Goal: Check status: Check status

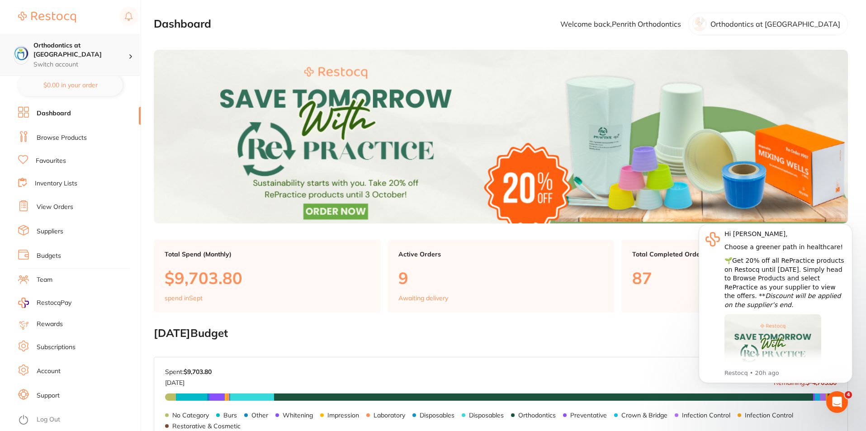
click at [33, 51] on div "Orthodontics at Penrith Switch account" at bounding box center [70, 55] width 140 height 42
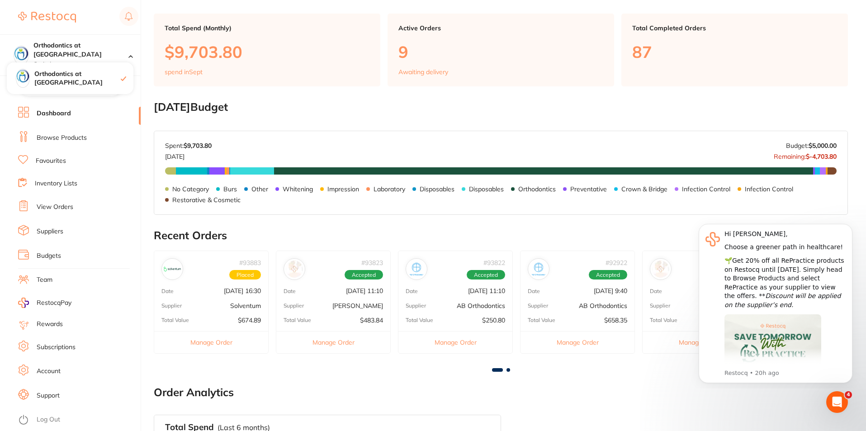
click at [283, 230] on h2 "Recent Orders" at bounding box center [501, 235] width 694 height 13
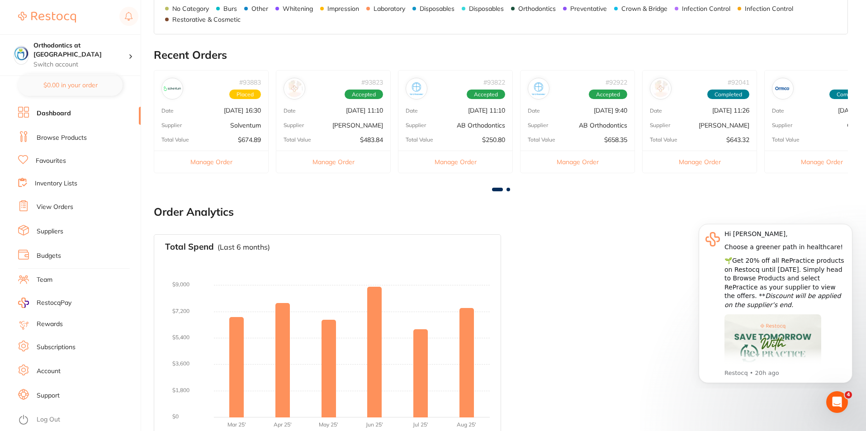
scroll to position [407, 0]
click at [219, 160] on button "Manage Order" at bounding box center [211, 161] width 114 height 22
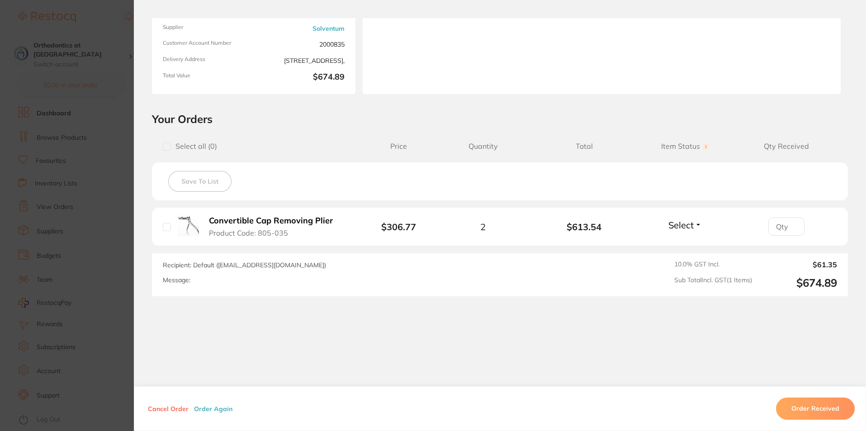
scroll to position [0, 0]
click at [104, 285] on section "Order ID: Restocq- 93883 Order Information Placed Order Order Date Sept 16 2025…" at bounding box center [433, 215] width 866 height 431
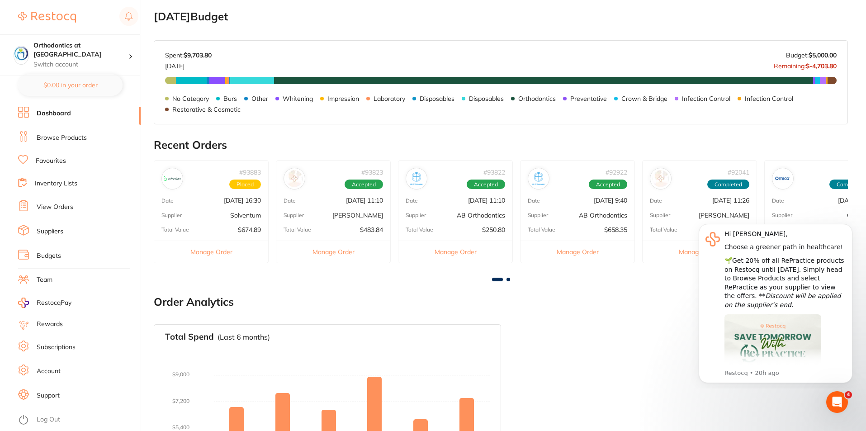
click at [381, 255] on button "Manage Order" at bounding box center [333, 252] width 114 height 22
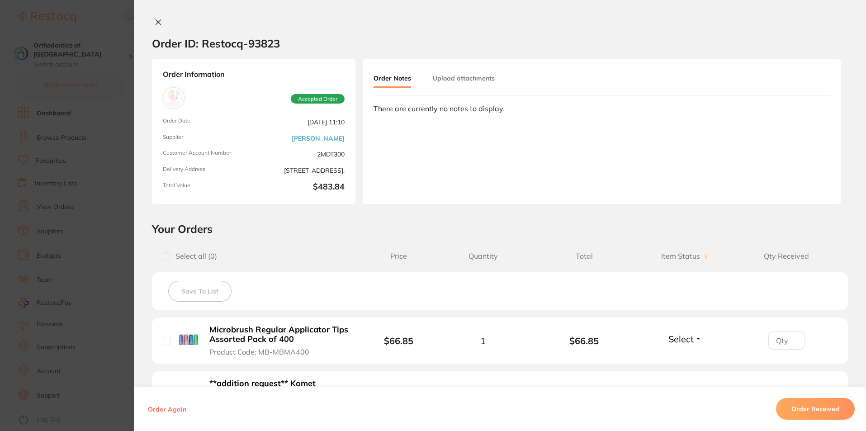
click at [82, 171] on section "Order ID: Restocq- 93823 Order Information Accepted Order Order Date Sept 16 20…" at bounding box center [433, 215] width 866 height 431
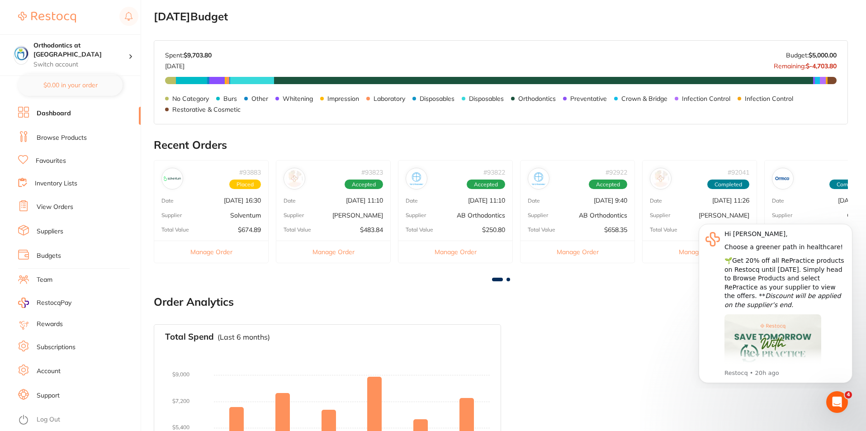
click at [460, 251] on button "Manage Order" at bounding box center [455, 252] width 114 height 22
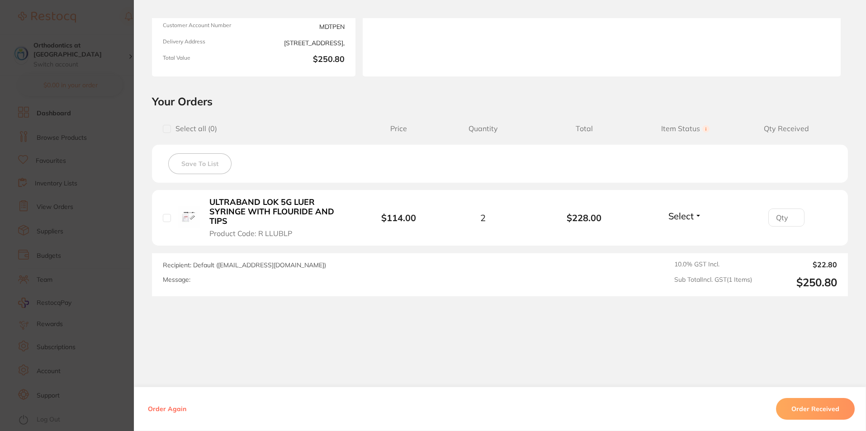
click at [59, 191] on section "Order ID: Restocq- 93822 Order Information Accepted Order Order Date Sept 16 20…" at bounding box center [433, 215] width 866 height 431
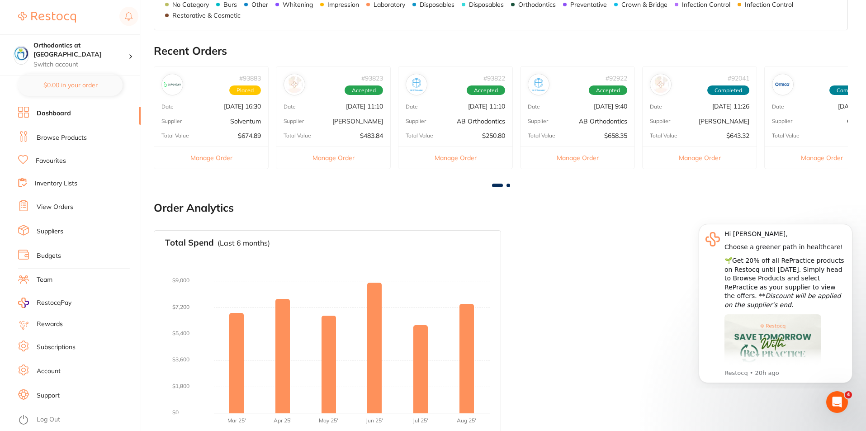
scroll to position [377, 0]
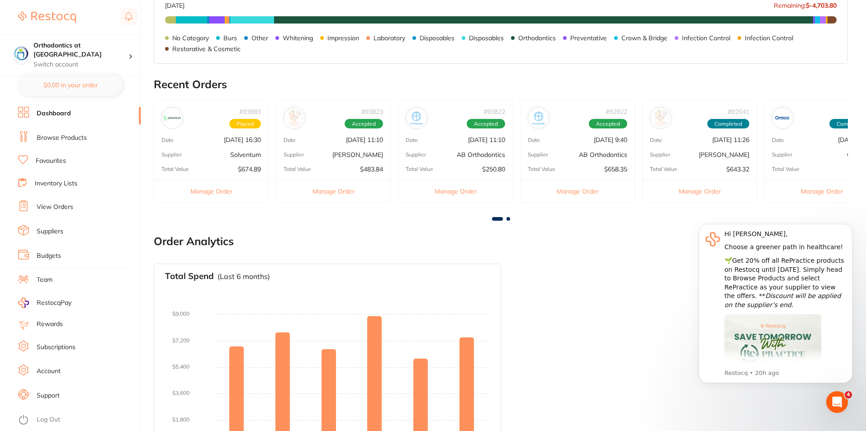
click at [54, 421] on link "Log Out" at bounding box center [49, 419] width 24 height 9
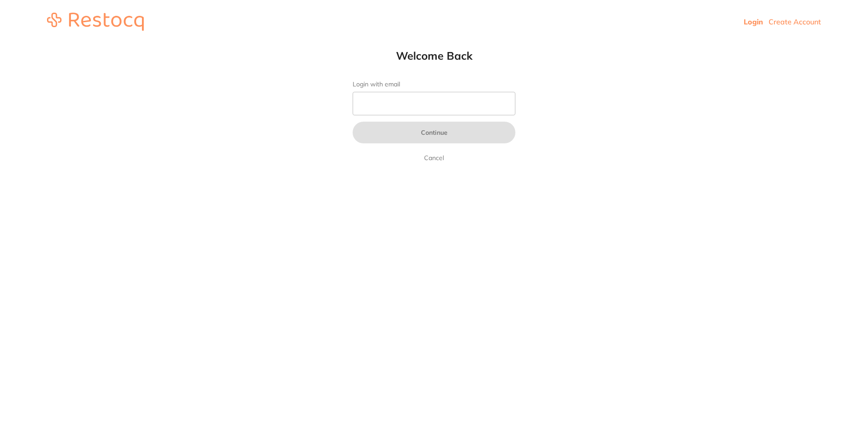
click at [409, 85] on label "Login with email" at bounding box center [434, 84] width 163 height 8
click at [409, 92] on input "Login with email" at bounding box center [434, 104] width 163 height 24
click at [413, 95] on input "Login with email" at bounding box center [434, 104] width 163 height 24
type input "[EMAIL_ADDRESS][DOMAIN_NAME]"
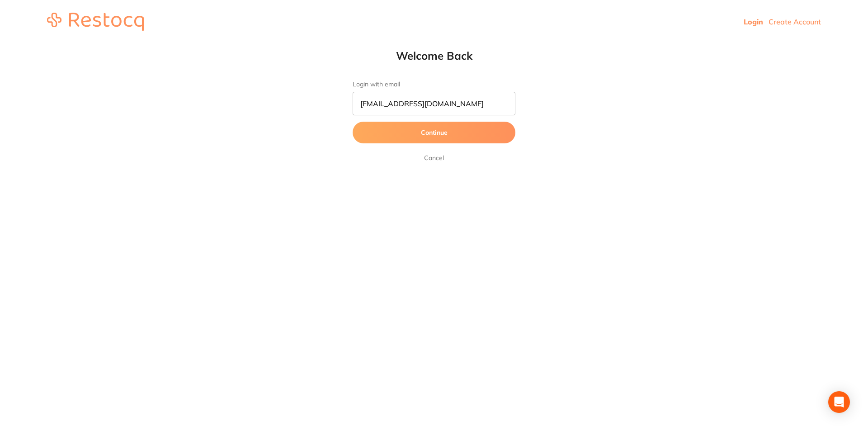
click at [424, 135] on button "Continue" at bounding box center [434, 133] width 163 height 22
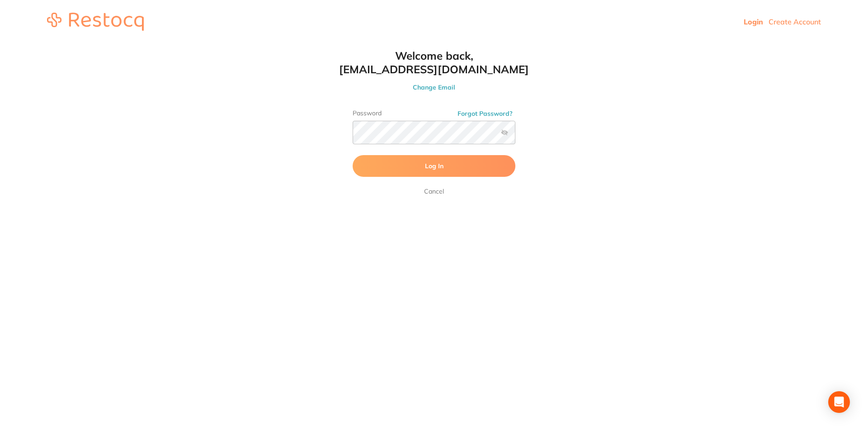
click at [424, 171] on button "Log In" at bounding box center [434, 166] width 163 height 22
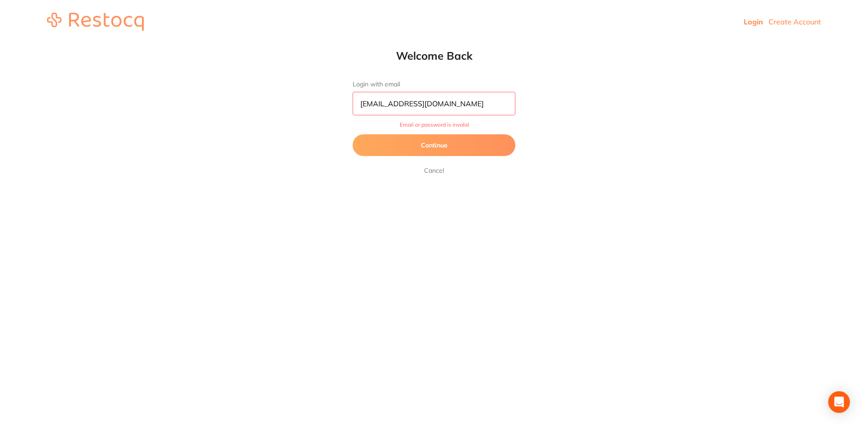
click at [462, 139] on button "Continue" at bounding box center [434, 145] width 163 height 22
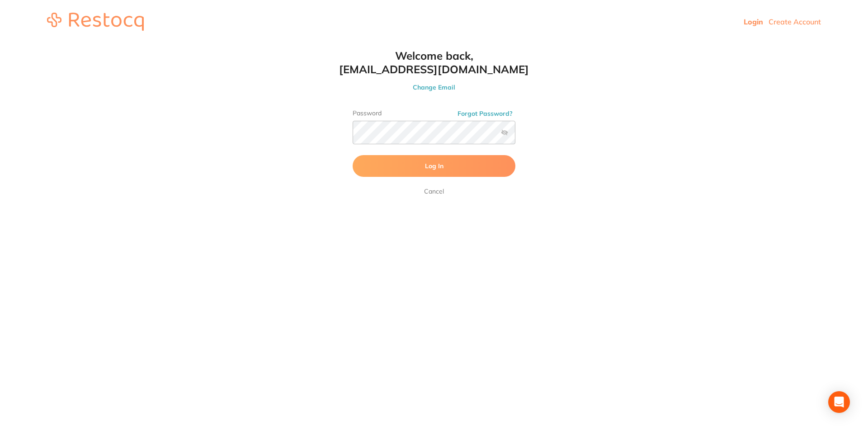
click at [506, 132] on label at bounding box center [504, 132] width 7 height 7
click at [516, 135] on input "checkbox" at bounding box center [516, 135] width 0 height 0
click at [506, 132] on label at bounding box center [504, 132] width 7 height 7
click at [516, 135] on input "checkbox" at bounding box center [516, 135] width 0 height 0
click at [483, 160] on button "Log In" at bounding box center [434, 166] width 163 height 22
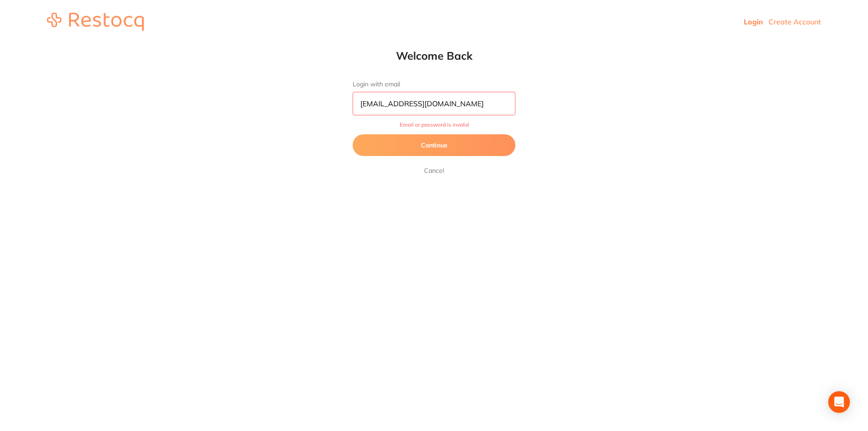
click at [499, 105] on input "[EMAIL_ADDRESS][DOMAIN_NAME]" at bounding box center [434, 104] width 163 height 24
click at [379, 137] on button "Continue" at bounding box center [434, 145] width 163 height 22
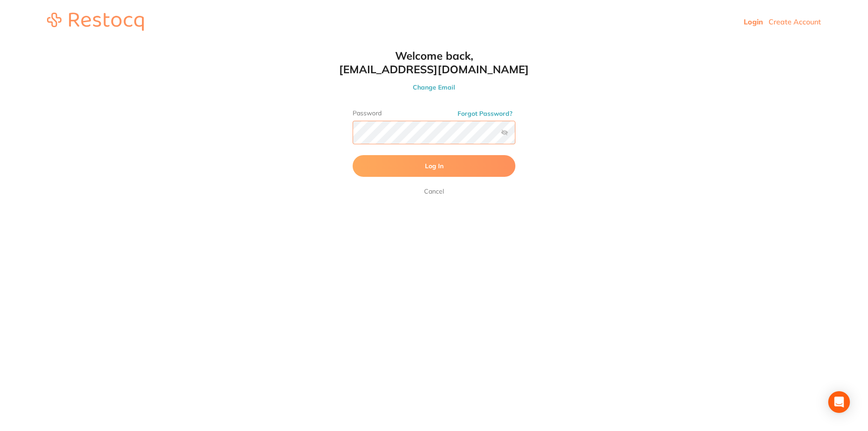
click at [247, 43] on html "Login Create Account Welcome Back Login with email [EMAIL_ADDRESS][DOMAIN_NAME]…" at bounding box center [434, 21] width 868 height 43
click at [504, 133] on label at bounding box center [504, 132] width 7 height 7
click at [516, 135] on input "checkbox" at bounding box center [516, 135] width 0 height 0
click at [429, 162] on span "Log In" at bounding box center [434, 166] width 19 height 8
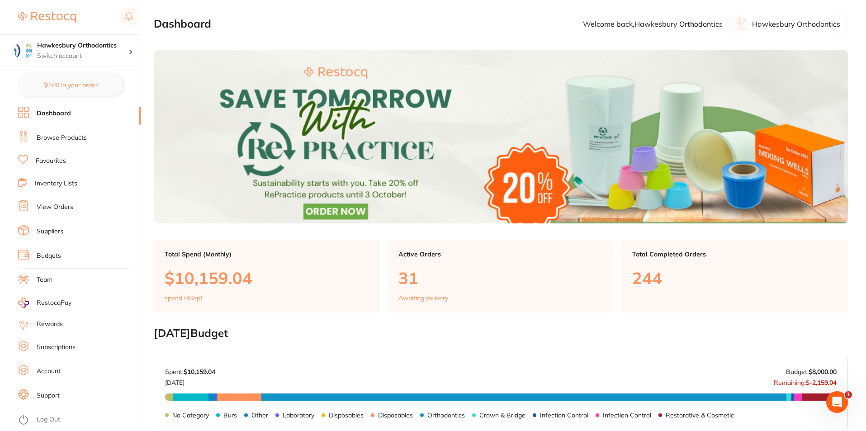
click at [48, 207] on link "View Orders" at bounding box center [55, 207] width 37 height 9
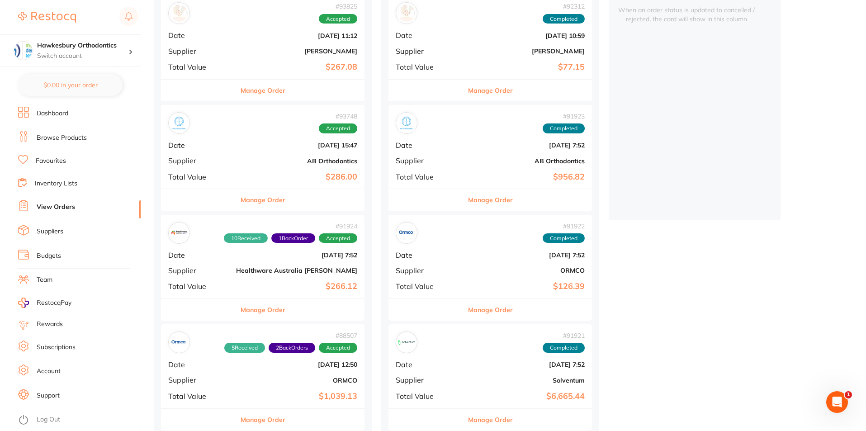
scroll to position [181, 0]
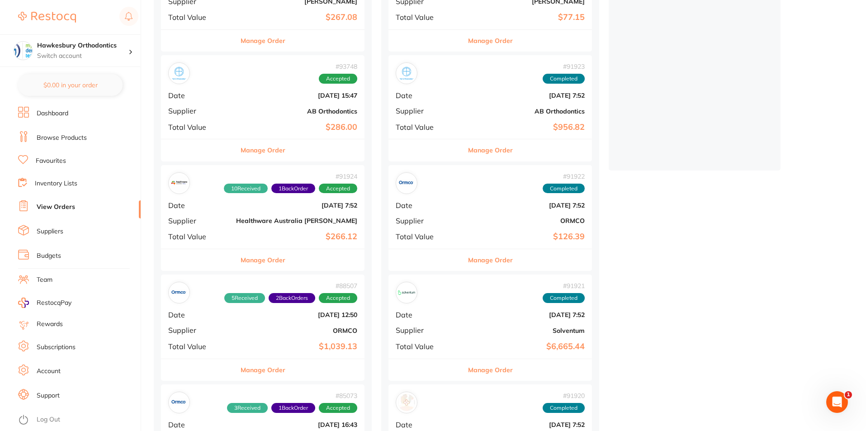
click at [468, 370] on button "Manage Order" at bounding box center [490, 370] width 45 height 22
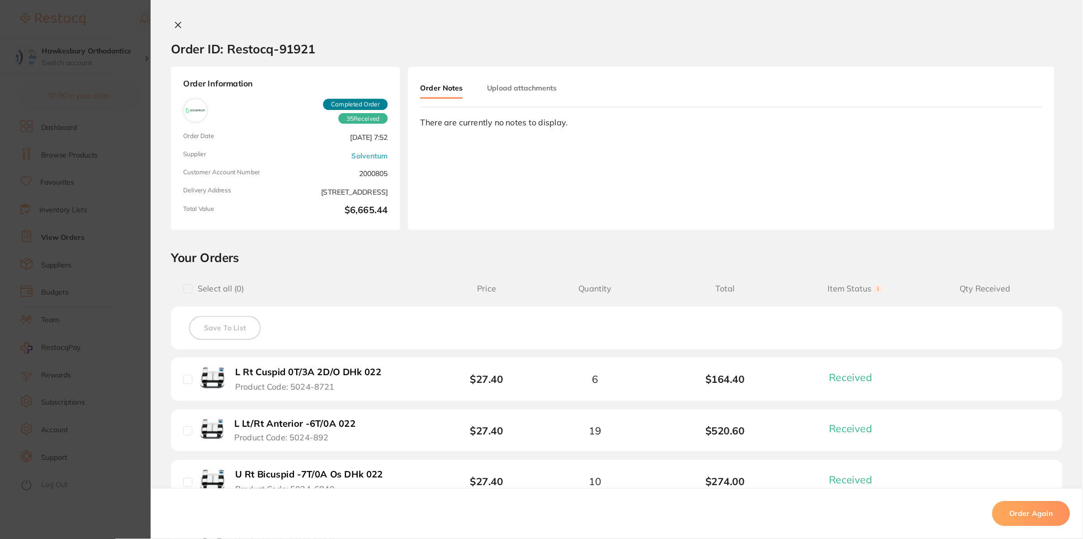
scroll to position [2105, 0]
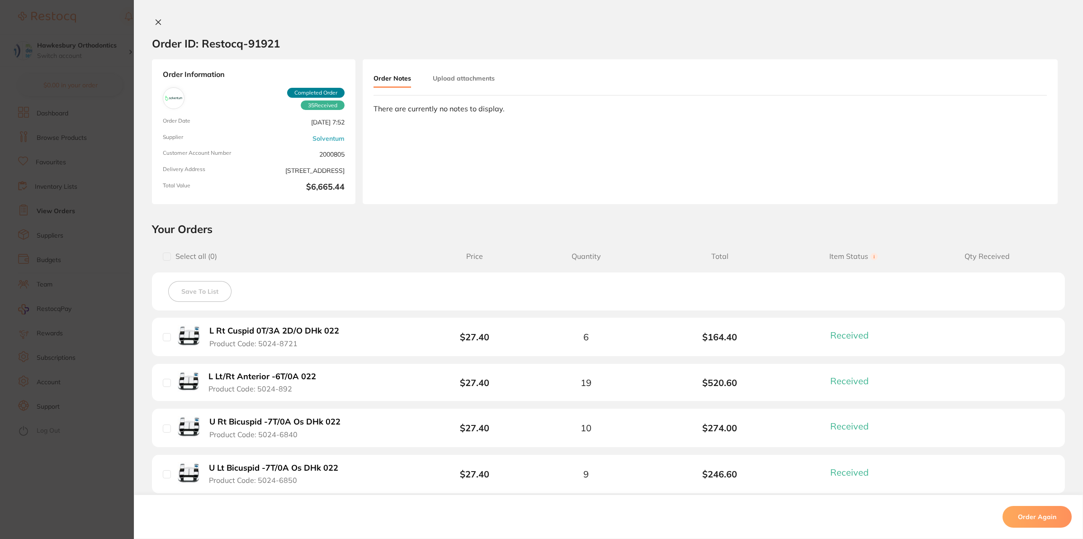
click at [95, 216] on section "Order ID: Restocq- 91921 Order Information 35 Received Completed Order Order Da…" at bounding box center [541, 269] width 1083 height 539
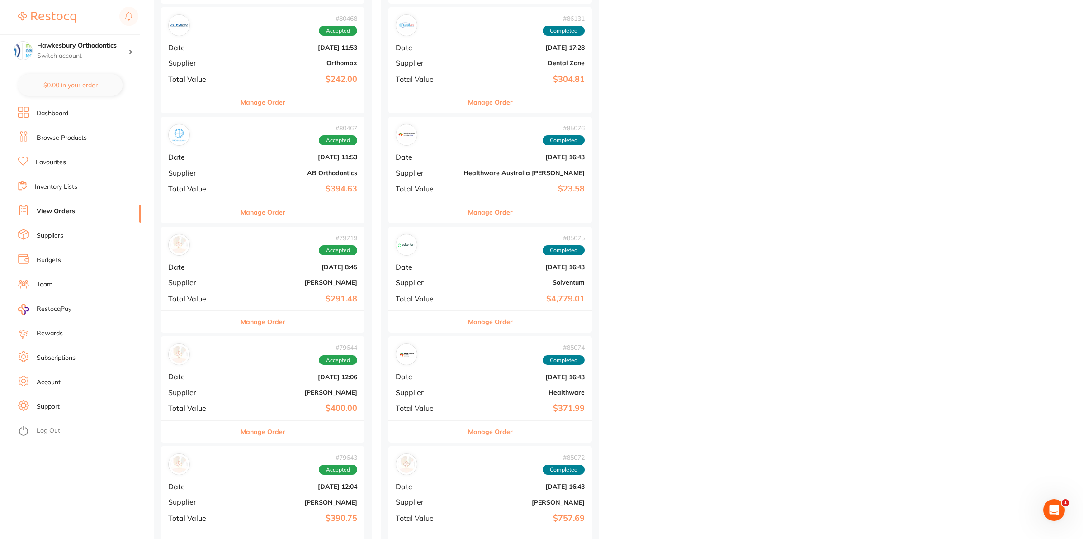
scroll to position [1540, 0]
